Goal: Information Seeking & Learning: Check status

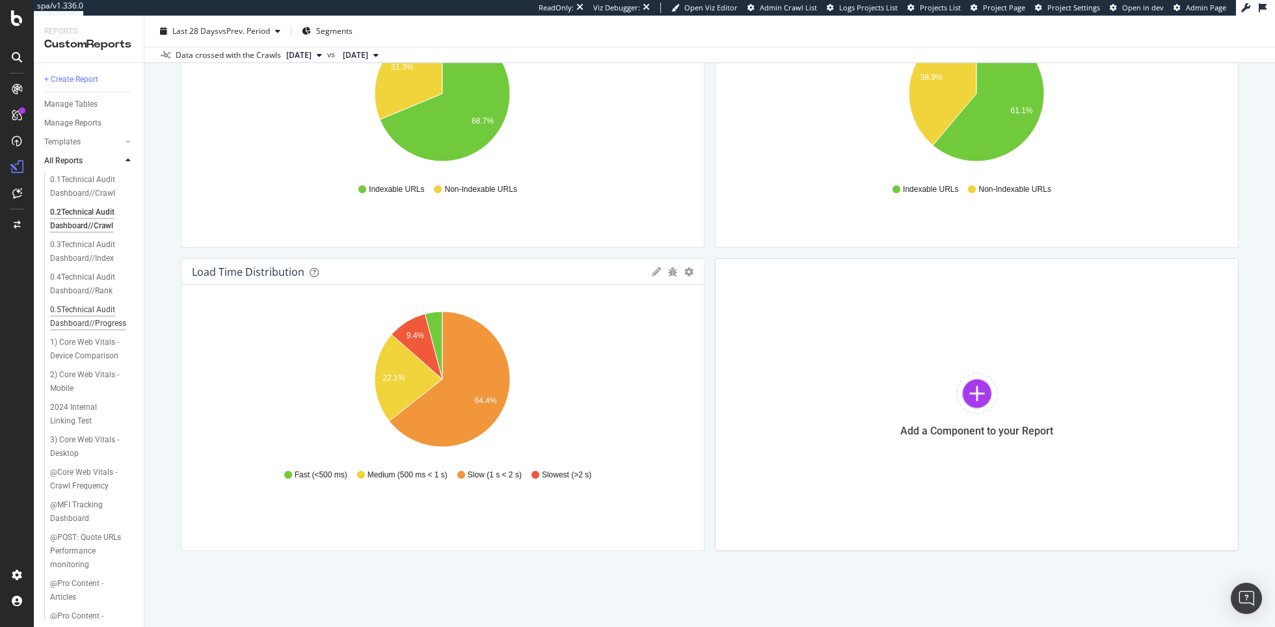
scroll to position [818, 0]
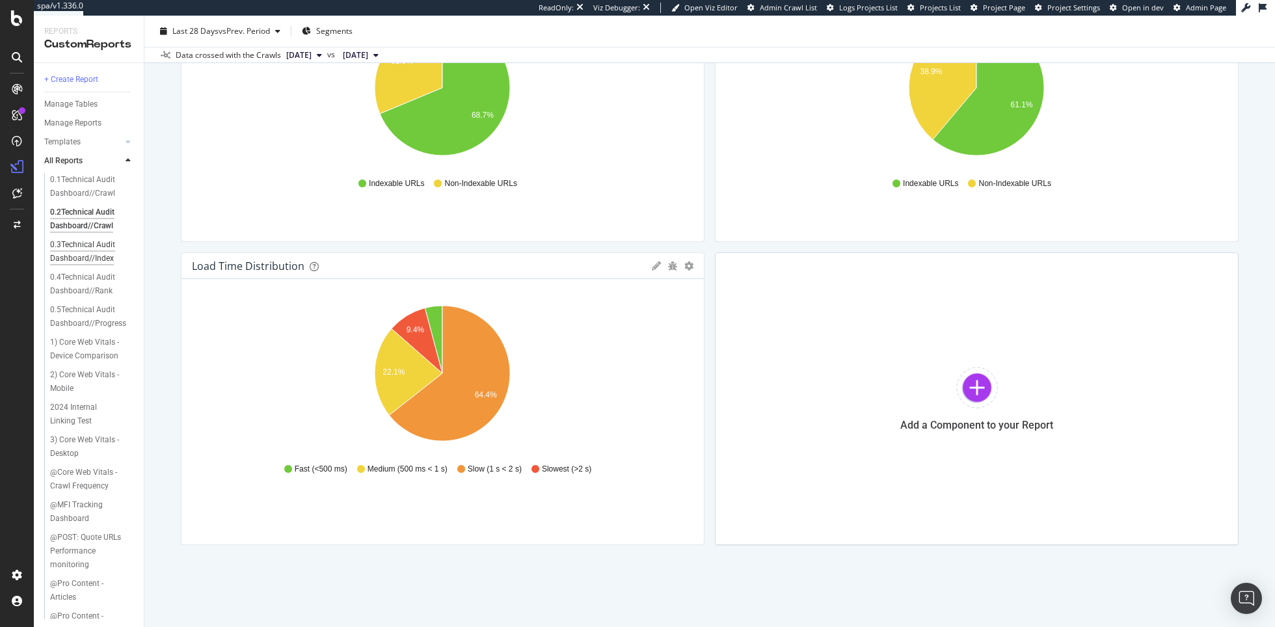
click at [84, 245] on div "0.3Technical Audit Dashboard//Index" at bounding box center [88, 251] width 77 height 27
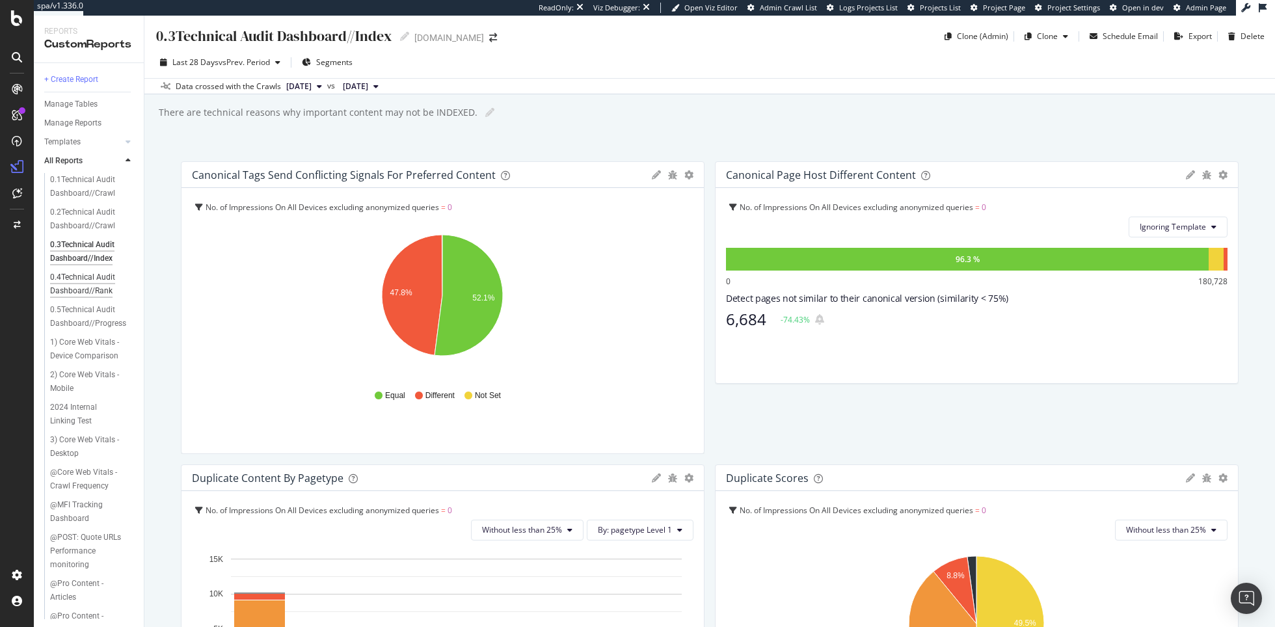
click at [85, 284] on div "0.4Technical Audit Dashboard//Rank" at bounding box center [88, 284] width 77 height 27
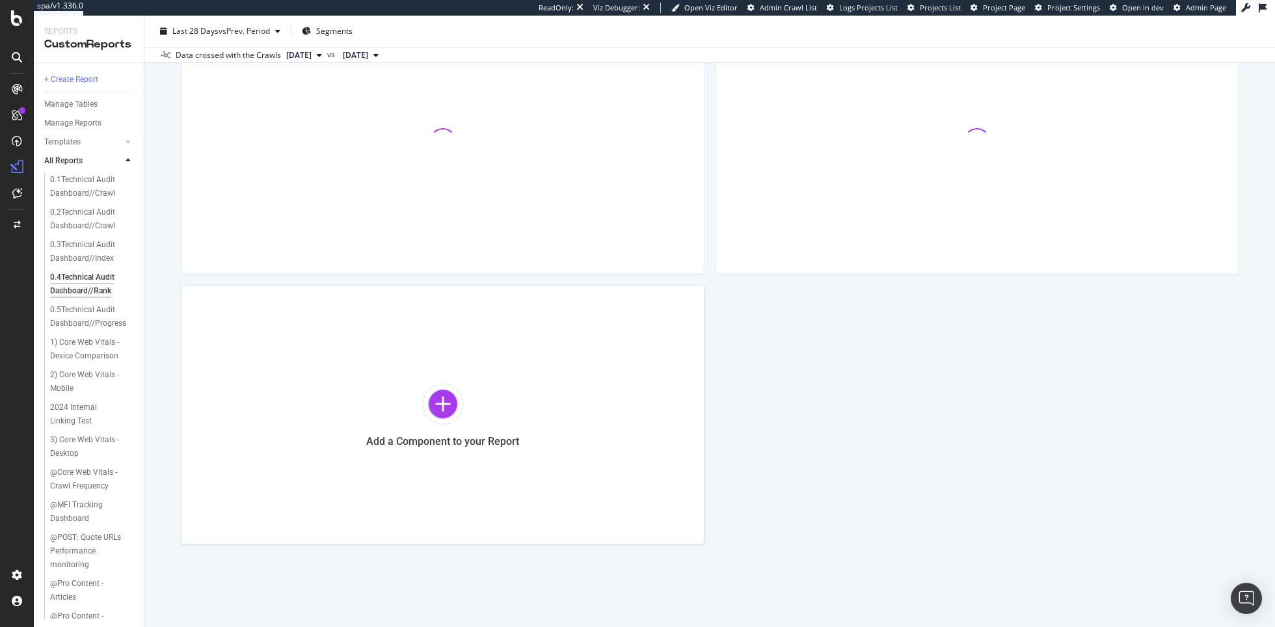
scroll to position [263, 0]
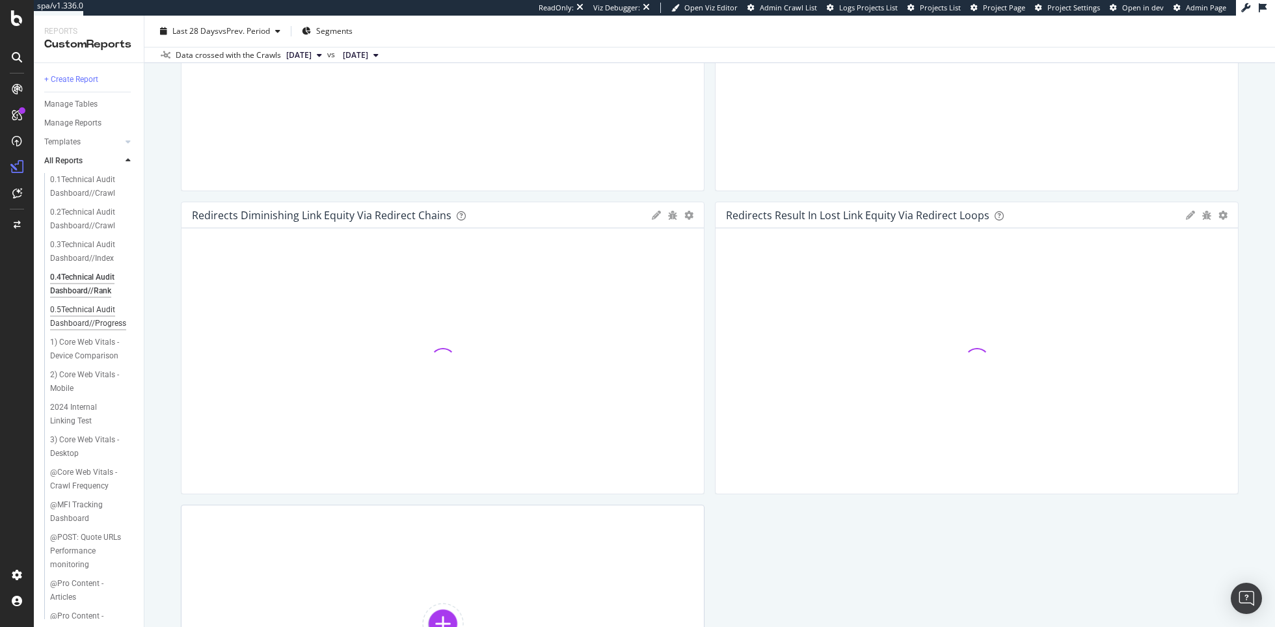
click at [94, 308] on div "0.5Technical Audit Dashboard//Progress" at bounding box center [88, 316] width 77 height 27
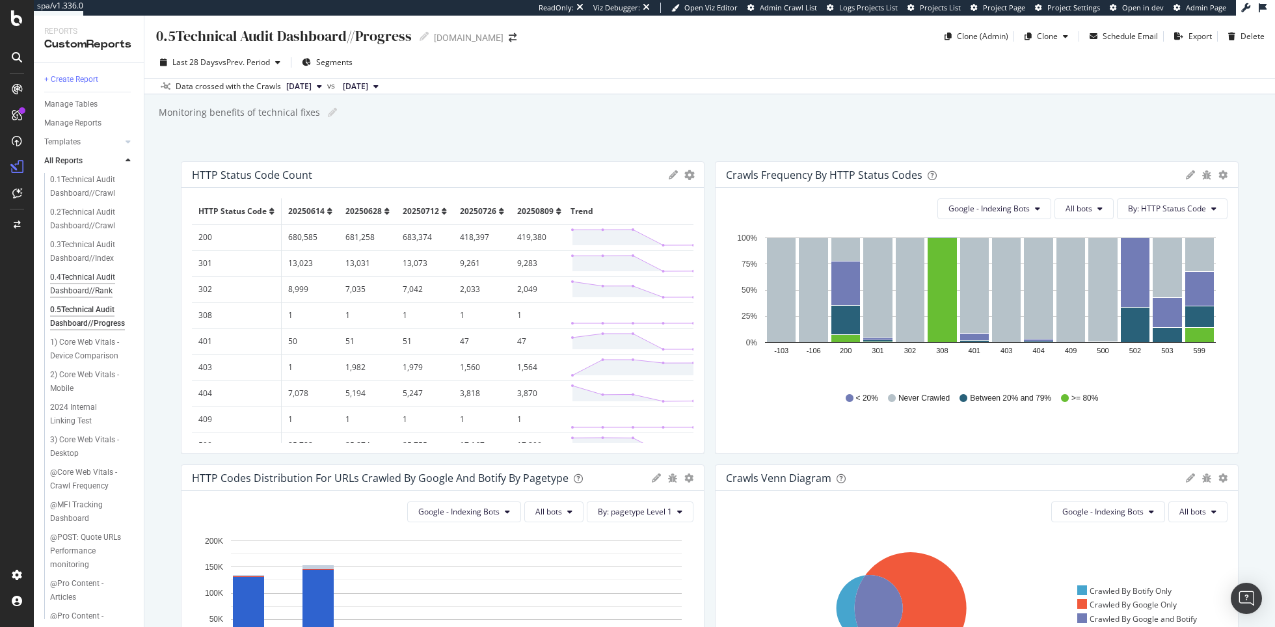
click at [94, 287] on div "0.4Technical Audit Dashboard//Rank" at bounding box center [88, 284] width 77 height 27
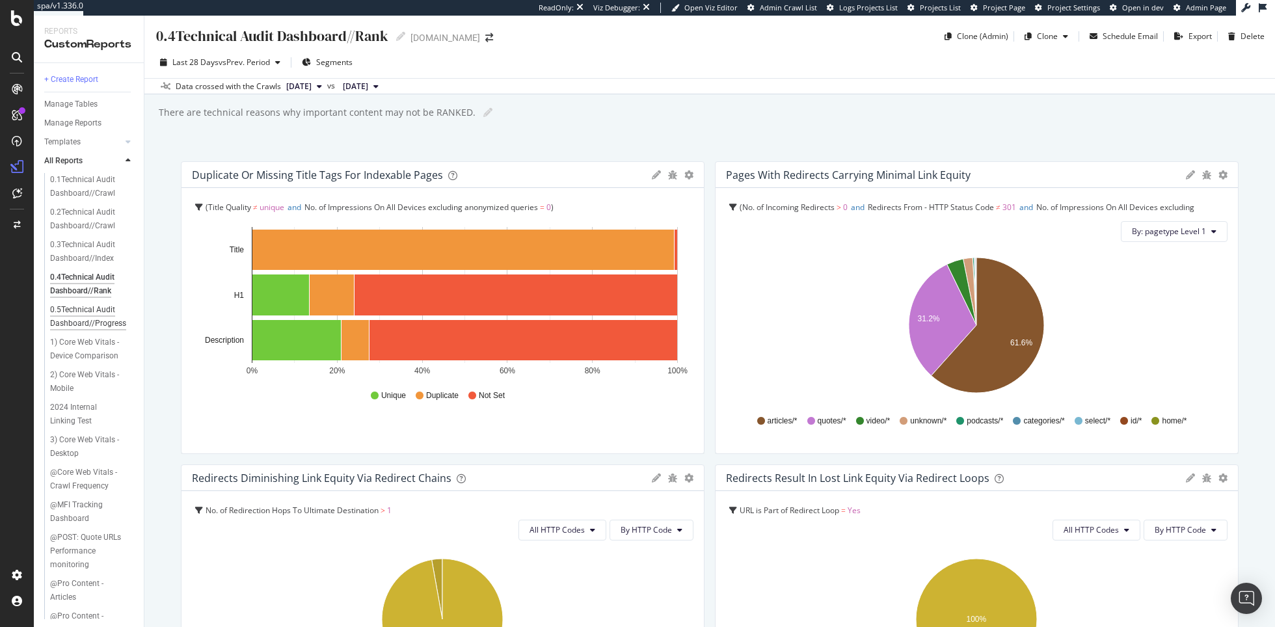
click at [118, 312] on div "0.5Technical Audit Dashboard//Progress" at bounding box center [88, 316] width 77 height 27
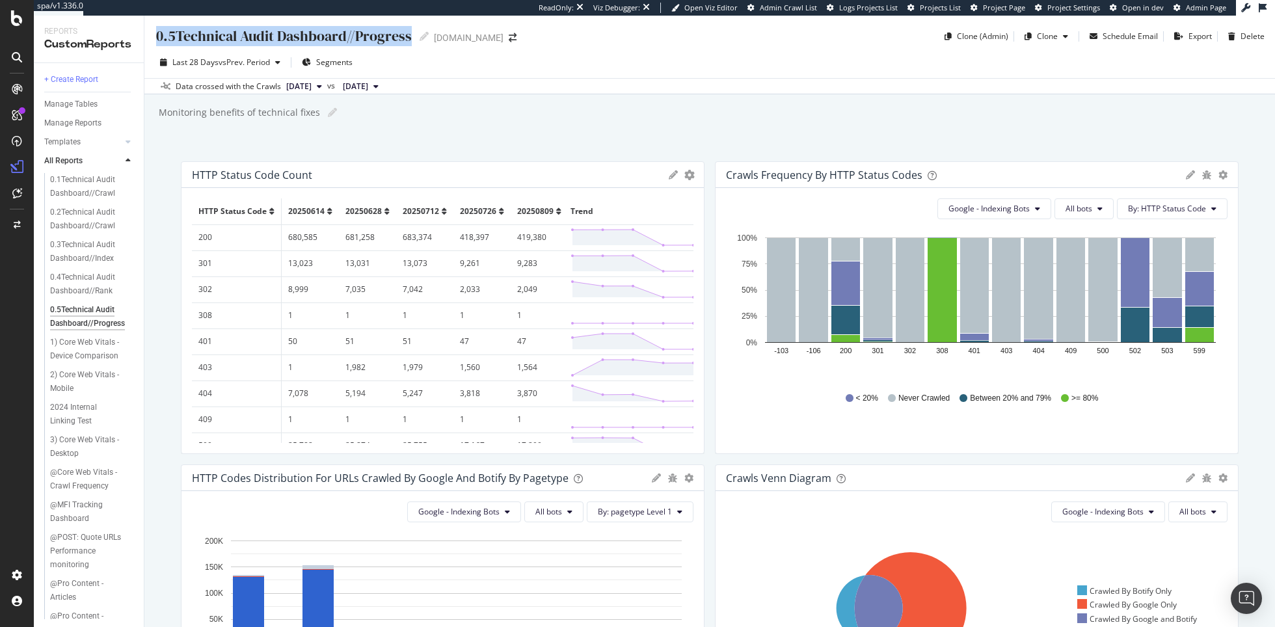
drag, startPoint x: 153, startPoint y: 38, endPoint x: 408, endPoint y: 38, distance: 255.0
click at [408, 38] on div "0.5Technical Audit Dashboard//Progress 0.5Technical Audit Dashboard//Progress […" at bounding box center [709, 31] width 1131 height 31
copy div "0.5Technical Audit Dashboard//Progress"
click at [110, 284] on div "0.4Technical Audit Dashboard//Rank" at bounding box center [88, 284] width 77 height 27
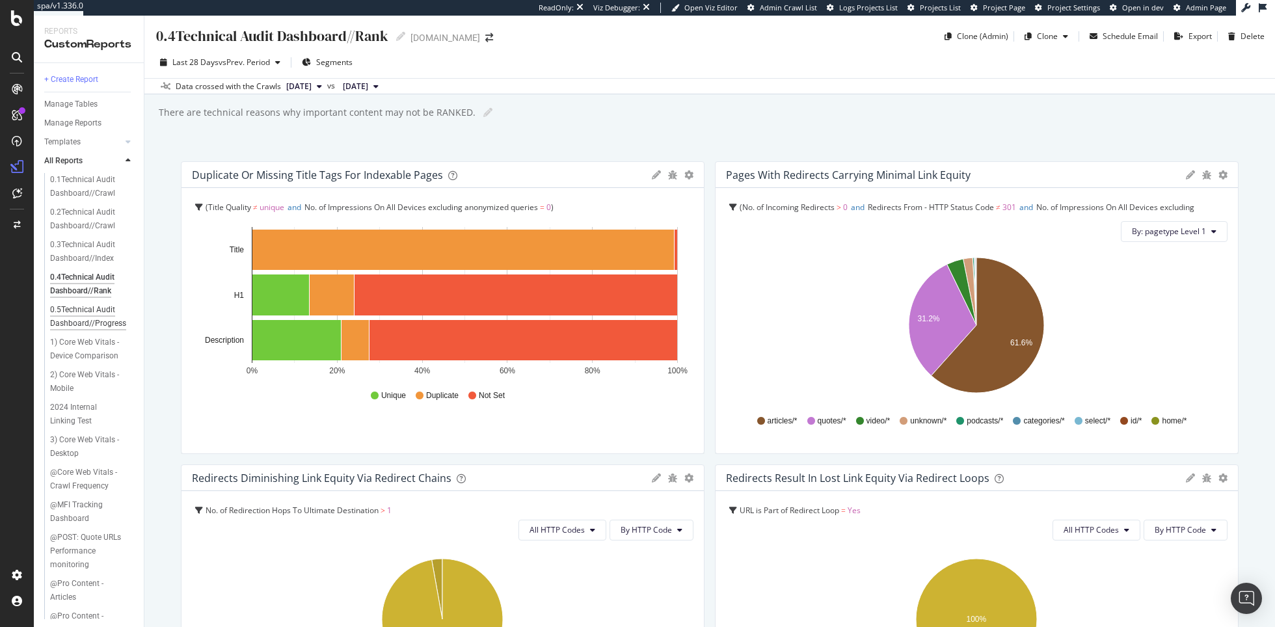
click at [72, 308] on div "0.5Technical Audit Dashboard//Progress" at bounding box center [88, 316] width 77 height 27
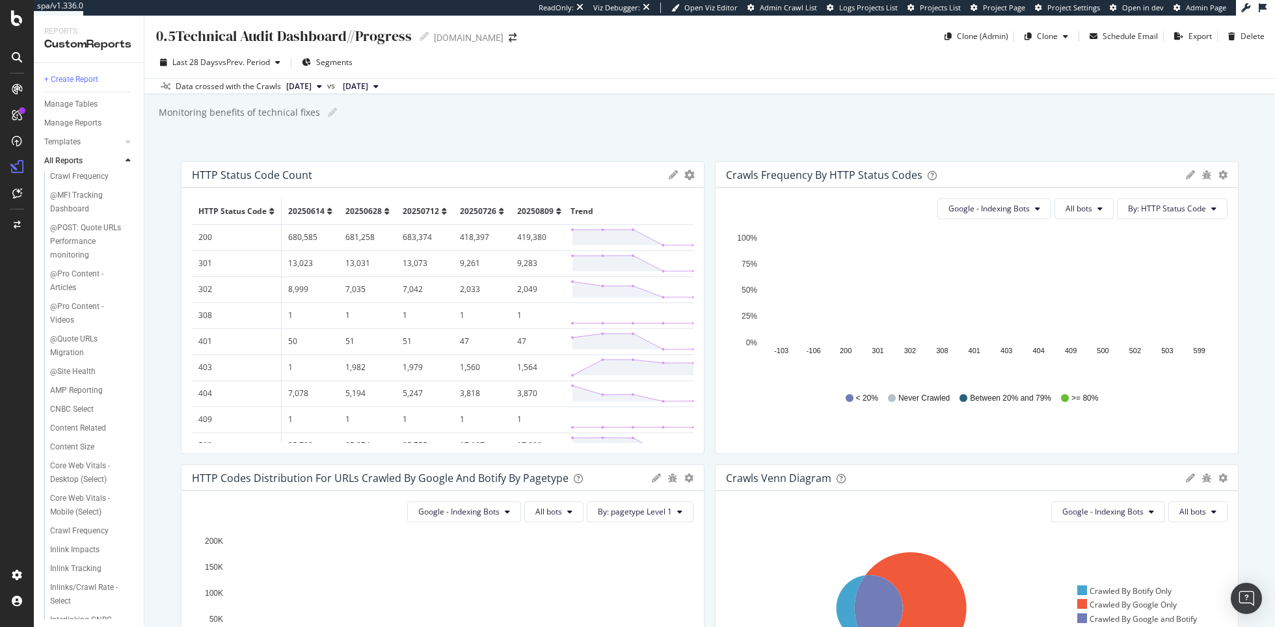
scroll to position [248, 0]
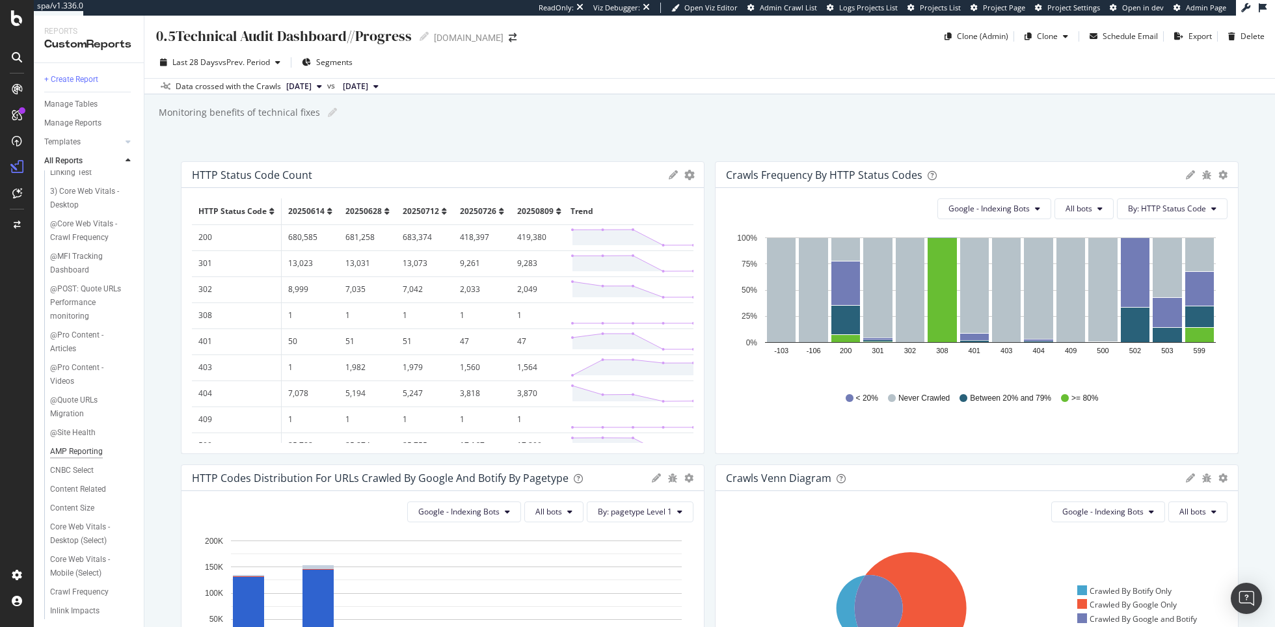
click at [93, 453] on div "AMP Reporting" at bounding box center [76, 452] width 53 height 14
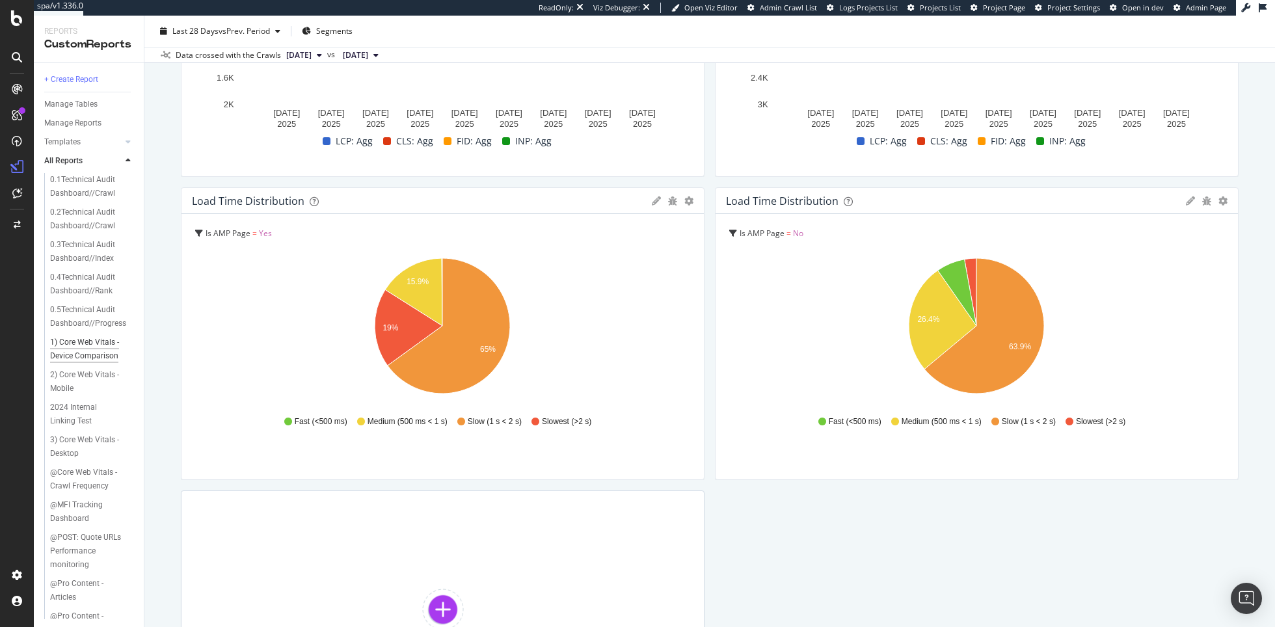
scroll to position [2132, 0]
